Goal: Task Accomplishment & Management: Complete application form

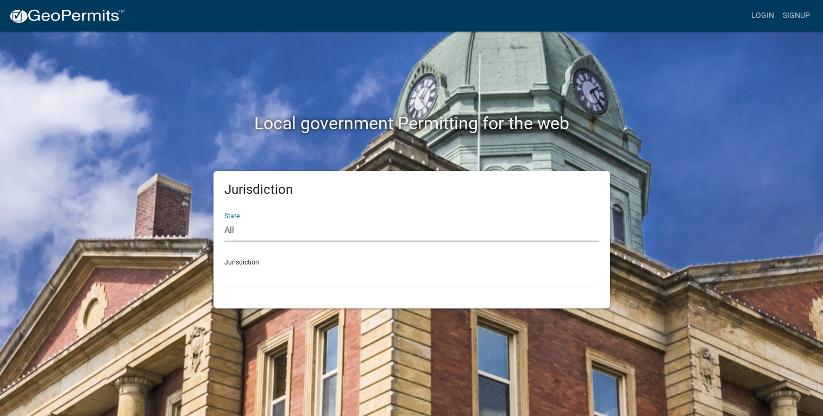
click at [242, 231] on select "All [US_STATE] [US_STATE] [US_STATE] [US_STATE] [US_STATE] [US_STATE] [US_STATE…" at bounding box center [411, 230] width 375 height 22
select select "[US_STATE]"
click at [224, 219] on select "All [US_STATE] [US_STATE] [US_STATE] [US_STATE] [US_STATE] [US_STATE] [US_STATE…" at bounding box center [411, 230] width 375 height 22
click at [267, 286] on select "City of [GEOGRAPHIC_DATA], [US_STATE] City of [GEOGRAPHIC_DATA], [US_STATE] Cit…" at bounding box center [411, 277] width 375 height 22
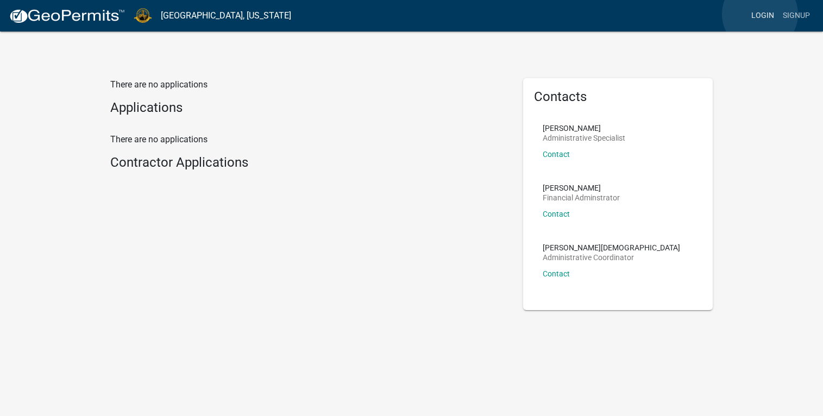
click at [760, 14] on link "Login" at bounding box center [763, 15] width 32 height 21
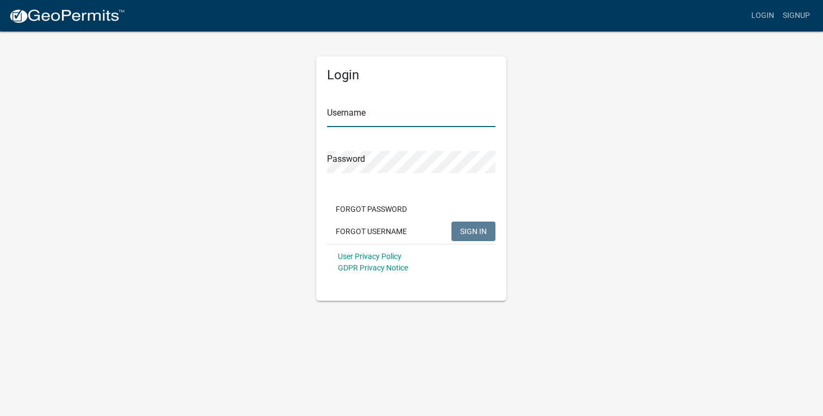
type input "[PERSON_NAME]"
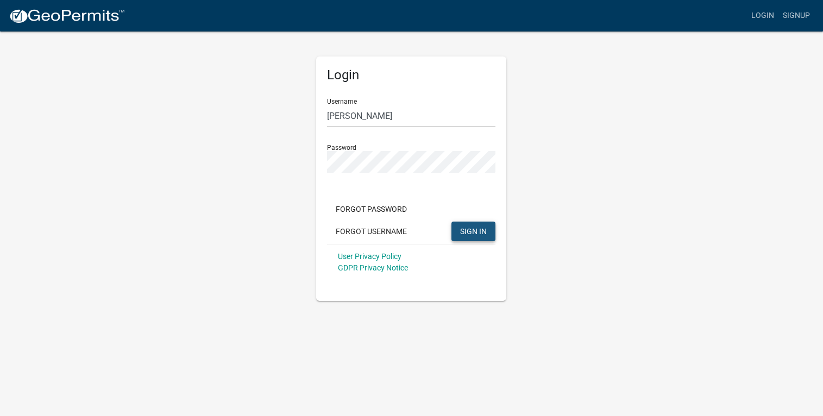
click at [472, 225] on button "SIGN IN" at bounding box center [473, 232] width 44 height 20
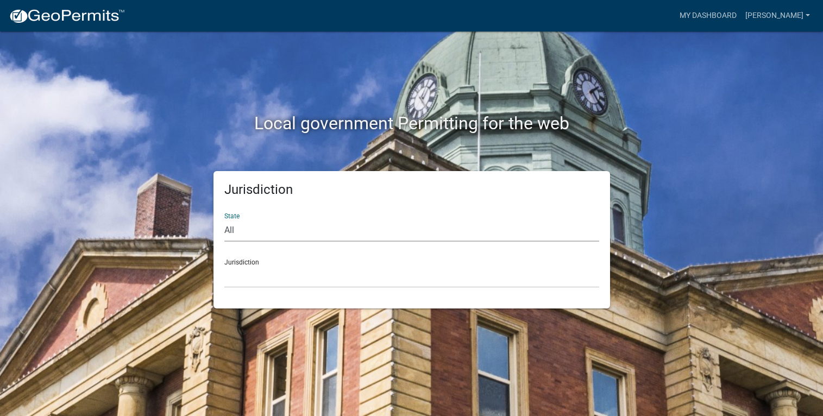
click at [256, 231] on select "All [US_STATE] [US_STATE] [US_STATE] [US_STATE] [US_STATE] [US_STATE] [US_STATE…" at bounding box center [411, 230] width 375 height 22
select select "[US_STATE]"
click at [224, 219] on select "All [US_STATE] [US_STATE] [US_STATE] [US_STATE] [US_STATE] [US_STATE] [US_STATE…" at bounding box center [411, 230] width 375 height 22
click at [251, 274] on select "City of [GEOGRAPHIC_DATA], [US_STATE] City of [GEOGRAPHIC_DATA], [US_STATE] Cit…" at bounding box center [411, 277] width 375 height 22
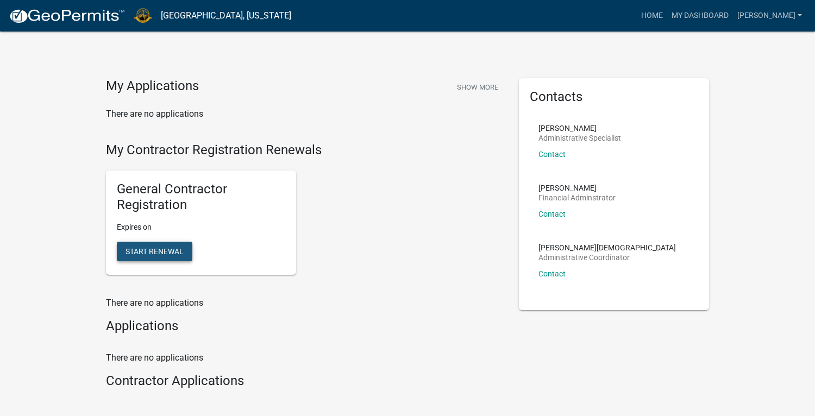
click at [172, 251] on span "Start Renewal" at bounding box center [154, 251] width 58 height 9
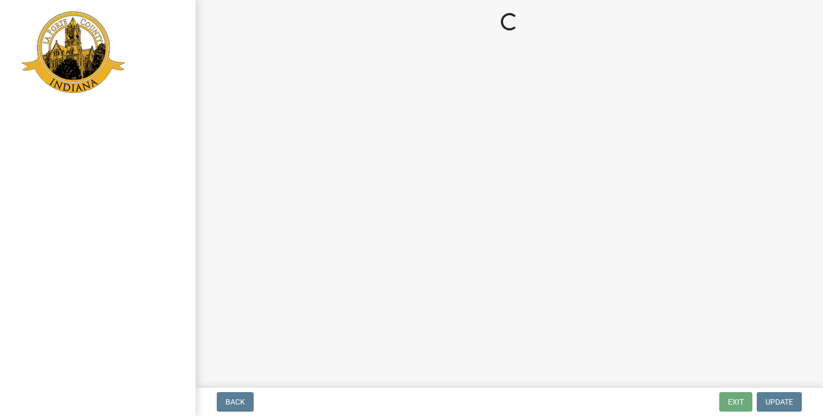
select select "IN"
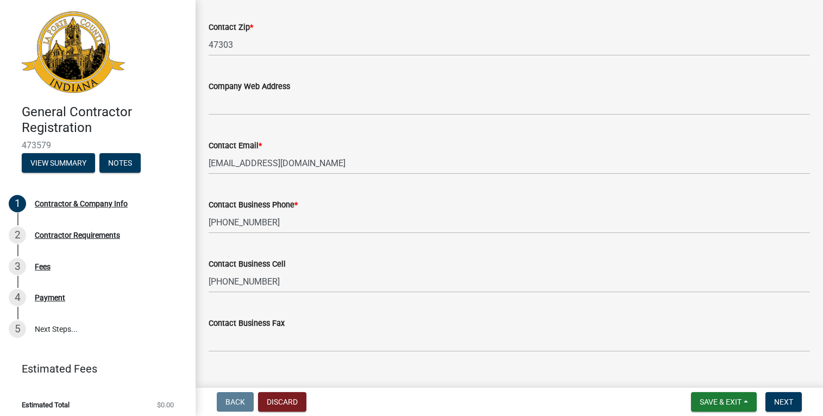
scroll to position [563, 0]
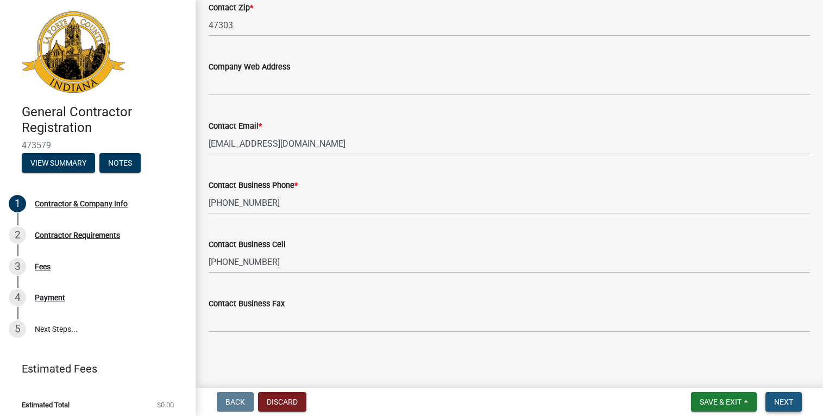
click at [786, 406] on span "Next" at bounding box center [783, 402] width 19 height 9
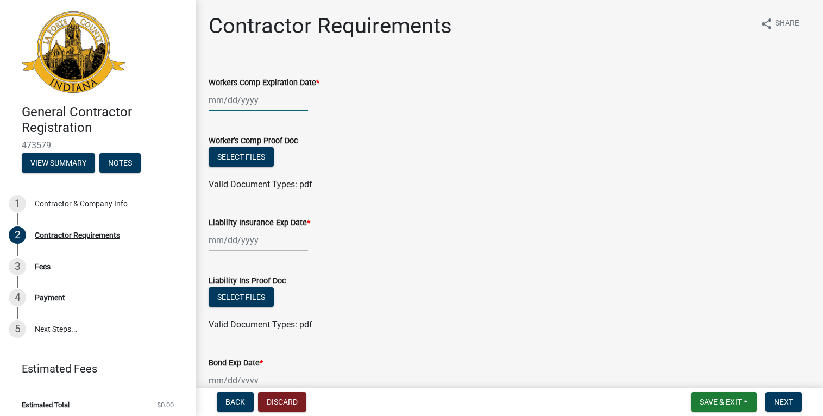
click at [231, 104] on div at bounding box center [258, 100] width 99 height 22
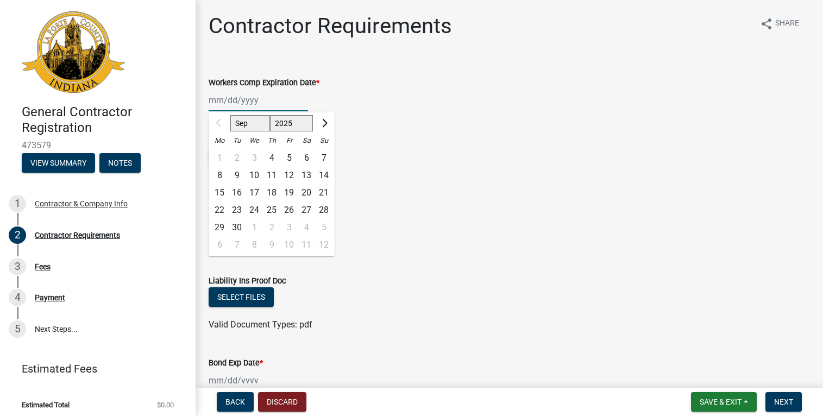
drag, startPoint x: 256, startPoint y: 127, endPoint x: 233, endPoint y: 127, distance: 22.8
click at [233, 127] on select "Sep Oct Nov Dec" at bounding box center [250, 123] width 40 height 16
click at [249, 119] on select "Sep Oct Nov Dec" at bounding box center [250, 123] width 40 height 16
click at [246, 103] on input "Workers Comp Expiration Date *" at bounding box center [258, 100] width 99 height 22
type input "[DATE]"
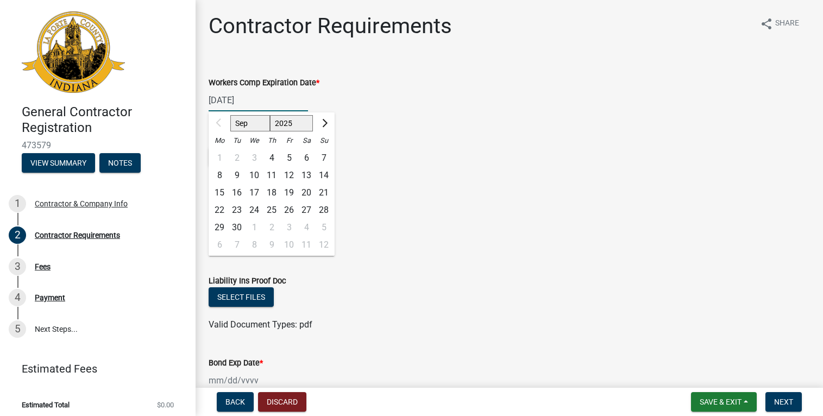
click at [405, 127] on form "Worker's Comp Proof Doc Select files Valid Document Types: pdf" at bounding box center [509, 156] width 601 height 70
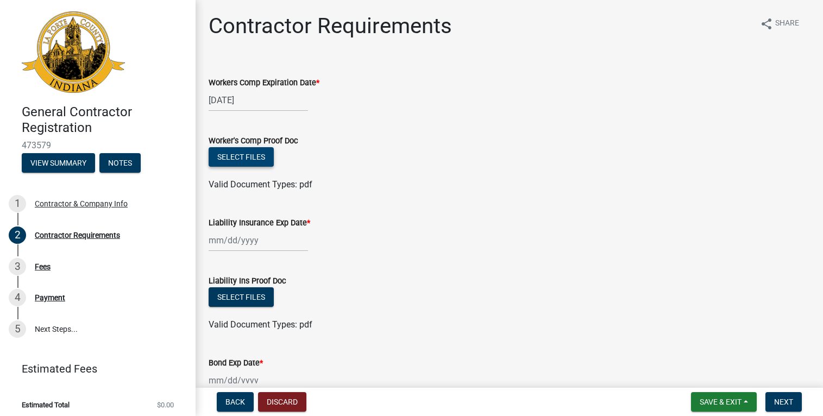
click at [232, 154] on button "Select files" at bounding box center [241, 157] width 65 height 20
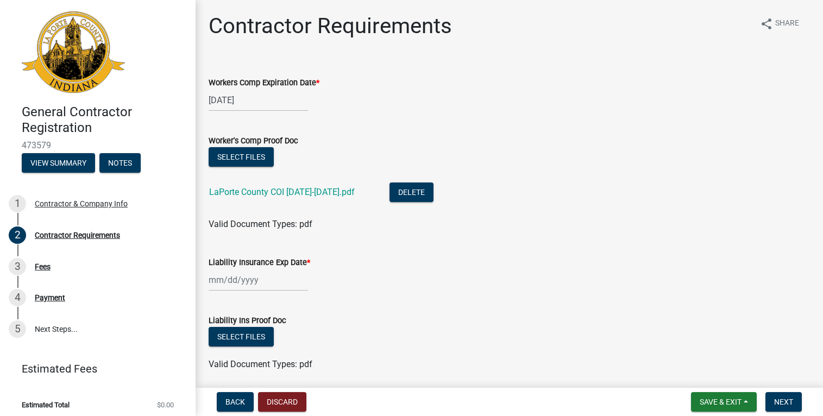
click at [231, 281] on div at bounding box center [258, 280] width 99 height 22
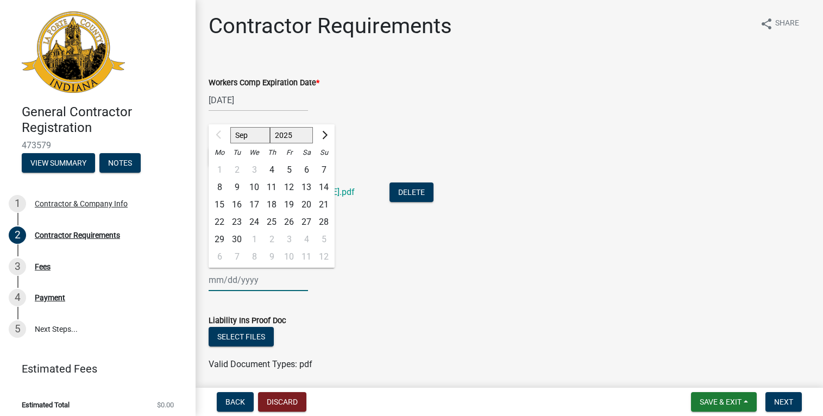
click at [212, 284] on input "Liability Insurance Exp Date *" at bounding box center [258, 280] width 99 height 22
type input "[DATE]"
click at [236, 335] on button "Select files" at bounding box center [241, 337] width 65 height 20
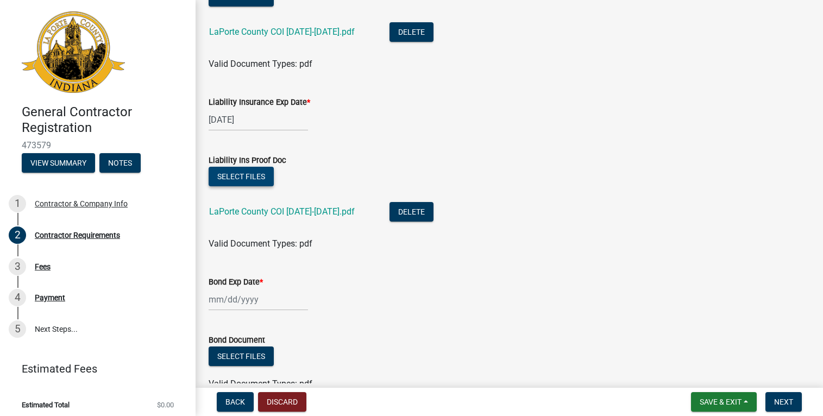
scroll to position [163, 0]
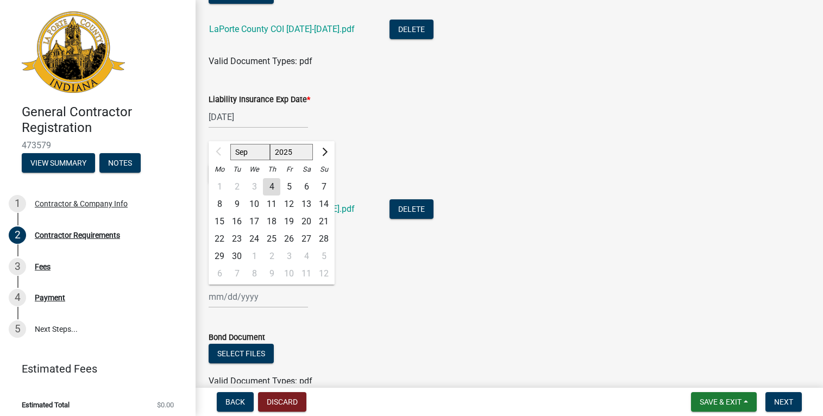
click at [213, 298] on div "Sep Oct Nov [DATE] 2026 2027 2028 2029 2030 2031 2032 2033 2034 2035 2036 2037 …" at bounding box center [258, 297] width 99 height 22
click at [212, 299] on input "Bond Exp Date *" at bounding box center [258, 297] width 99 height 22
click at [236, 355] on button "Select files" at bounding box center [241, 354] width 65 height 20
click at [237, 296] on div "03/23.26 Sep Oct Nov [DATE] 2026 2027 2028 2029 2030 2031 2032 2033 2034 2035 2…" at bounding box center [258, 297] width 99 height 22
drag, startPoint x: 250, startPoint y: 298, endPoint x: 200, endPoint y: 298, distance: 50.5
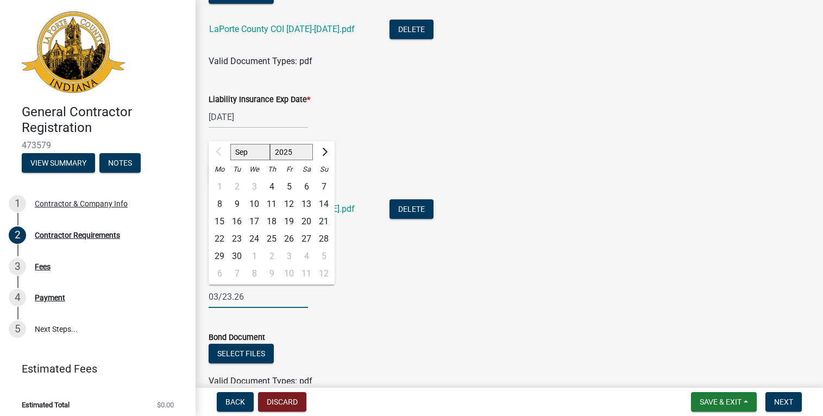
click at [200, 298] on div "Contractor Requirements share Share Workers Comp Expiration Date * [DATE] Worke…" at bounding box center [509, 128] width 627 height 557
type input "[DATE]"
click at [249, 356] on button "Select files" at bounding box center [241, 354] width 65 height 20
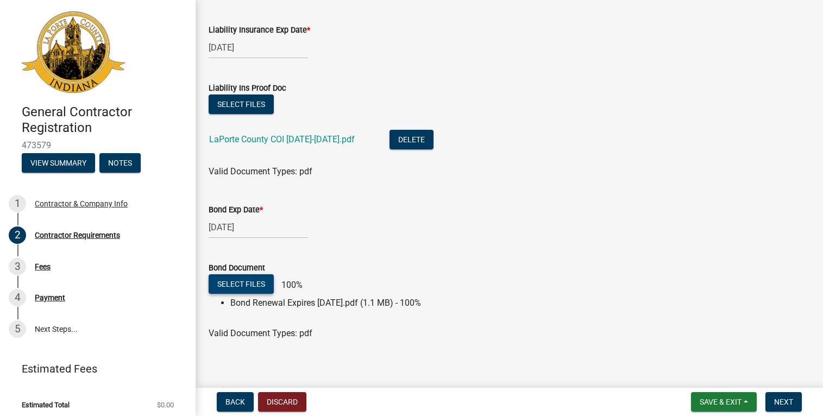
scroll to position [241, 0]
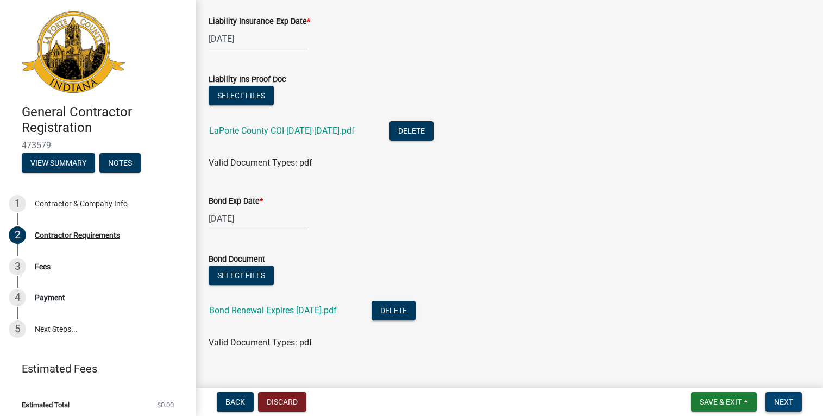
click at [775, 401] on span "Next" at bounding box center [783, 402] width 19 height 9
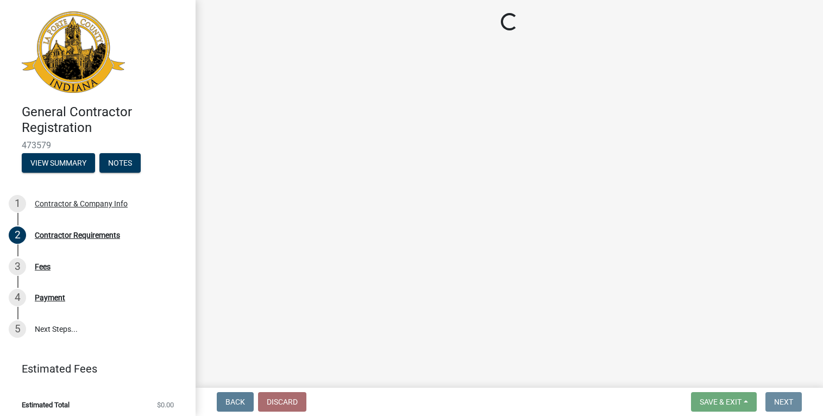
scroll to position [0, 0]
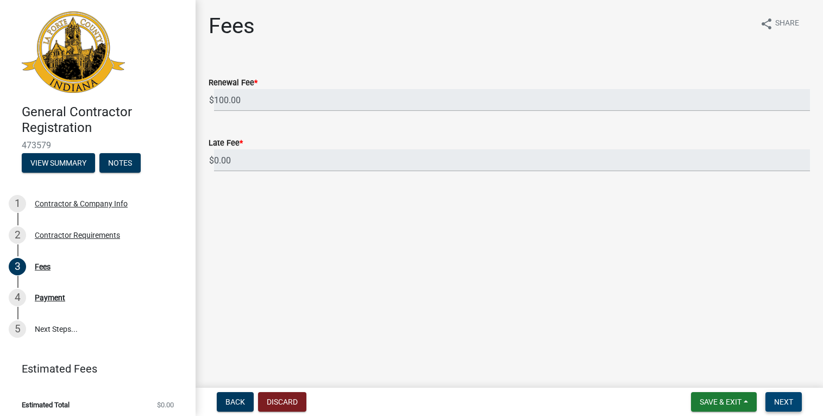
click at [792, 404] on span "Next" at bounding box center [783, 402] width 19 height 9
